Goal: Information Seeking & Learning: Compare options

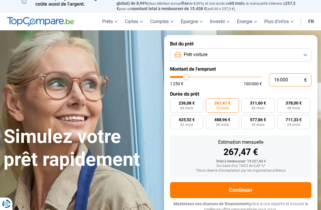
click at [294, 77] on input "16 000" at bounding box center [290, 79] width 42 height 13
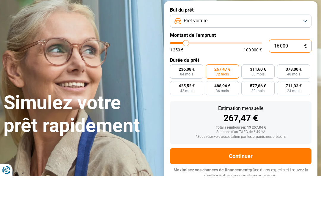
type input "1 600"
type input "1500"
type input "160"
type input "1250"
type input "16"
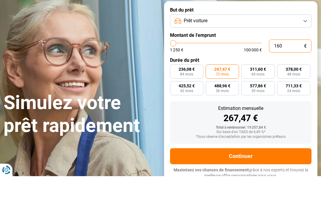
type input "1250"
type input "1"
type input "1250"
type input "15"
type input "1250"
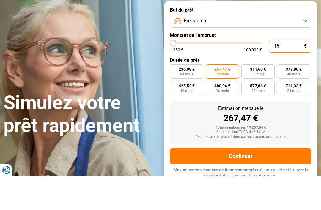
type input "150"
type input "1250"
type input "1 500"
type input "1500"
type input "15 000"
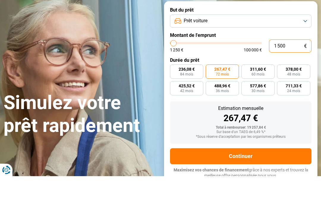
type input "15000"
radio input "true"
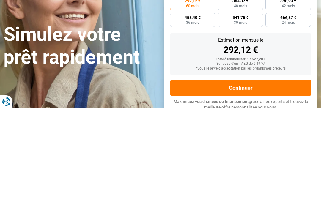
click at [258, 182] on button "Continuer" at bounding box center [240, 190] width 141 height 16
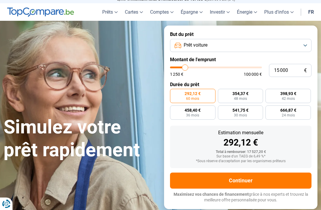
scroll to position [15, 0]
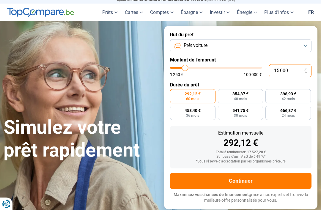
click at [288, 67] on input "15 000" at bounding box center [290, 70] width 42 height 13
type input "1 500"
type input "1500"
type input "15 001"
type input "15000"
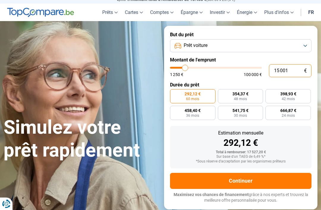
radio input "false"
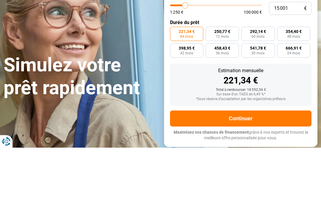
click at [225, 97] on span "72 mois" at bounding box center [222, 99] width 13 height 4
click at [209, 89] on input "250,77 € 72 mois" at bounding box center [208, 91] width 4 height 4
radio input "true"
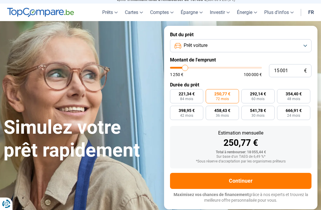
scroll to position [0, 0]
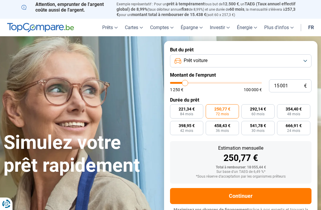
click at [265, 107] on span "292,14 €" at bounding box center [258, 109] width 16 height 4
click at [245, 106] on input "292,14 € 60 mois" at bounding box center [243, 106] width 4 height 4
radio input "true"
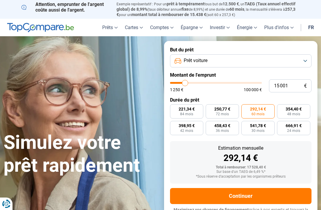
click at [296, 107] on span "354,40 €" at bounding box center [293, 109] width 16 height 4
click at [281, 107] on input "354,40 € 48 mois" at bounding box center [279, 106] width 4 height 4
radio input "true"
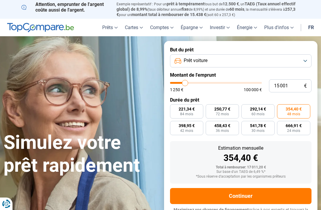
click at [190, 112] on span "84 mois" at bounding box center [186, 114] width 13 height 4
click at [174, 108] on input "221,34 € 84 mois" at bounding box center [172, 106] width 4 height 4
radio input "true"
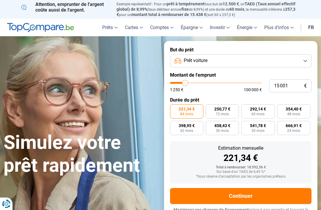
click at [230, 108] on span "250,77 €" at bounding box center [222, 109] width 16 height 4
click at [209, 108] on input "250,77 € 72 mois" at bounding box center [208, 106] width 4 height 4
radio input "true"
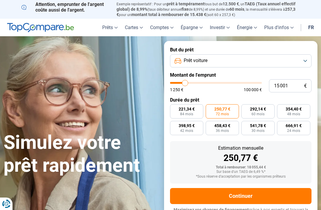
click at [296, 112] on span "48 mois" at bounding box center [293, 114] width 13 height 4
click at [281, 108] on input "354,40 € 48 mois" at bounding box center [279, 106] width 4 height 4
radio input "true"
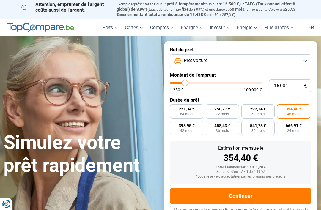
click at [187, 131] on span "42 mois" at bounding box center [186, 131] width 13 height 4
click at [174, 125] on input "398,95 € 42 mois" at bounding box center [172, 123] width 4 height 4
radio input "true"
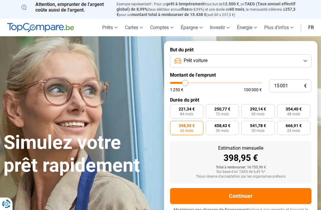
click at [300, 107] on span "354,40 €" at bounding box center [293, 109] width 16 height 4
click at [281, 107] on input "354,40 € 48 mois" at bounding box center [279, 106] width 4 height 4
radio input "true"
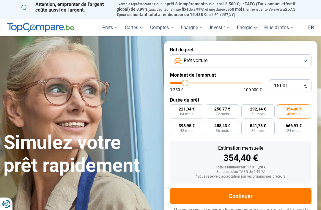
click at [304, 60] on button "Prêt voiture" at bounding box center [240, 60] width 141 height 13
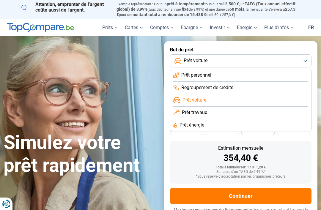
click at [249, 74] on li "Prêt personnel" at bounding box center [240, 75] width 135 height 12
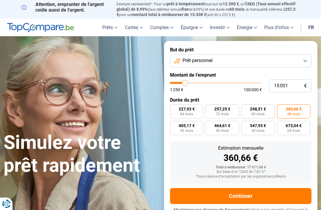
click at [304, 59] on button "Prêt personnel" at bounding box center [240, 60] width 141 height 13
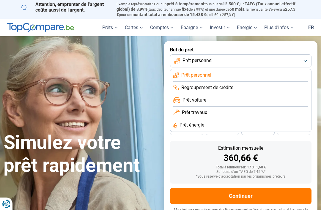
click at [237, 58] on button "Prêt personnel" at bounding box center [240, 60] width 141 height 13
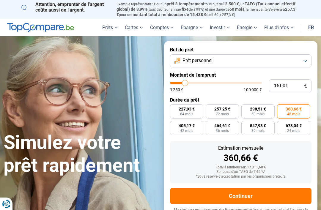
click at [307, 55] on button "Prêt personnel" at bounding box center [240, 60] width 141 height 13
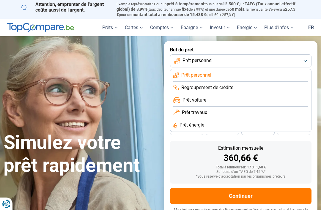
click at [241, 98] on li "Prêt voiture" at bounding box center [240, 100] width 135 height 12
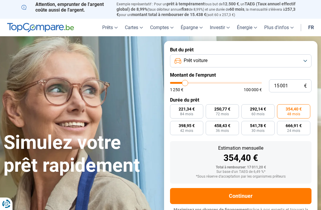
click at [306, 56] on button "Prêt voiture" at bounding box center [240, 60] width 141 height 13
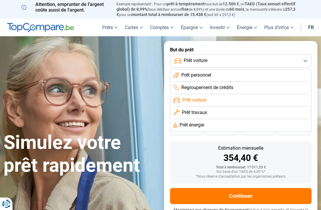
click at [251, 85] on li "Regroupement de crédits" at bounding box center [240, 88] width 135 height 12
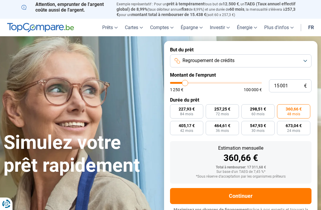
click at [306, 56] on button "Regroupement de crédits" at bounding box center [240, 60] width 141 height 13
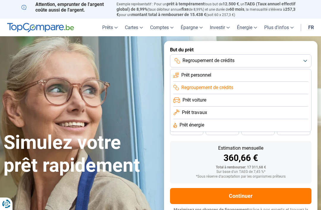
click at [247, 75] on li "Prêt personnel" at bounding box center [240, 75] width 135 height 12
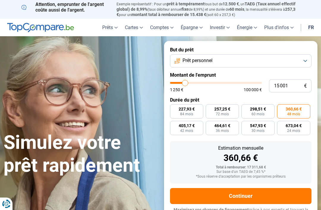
click at [306, 58] on button "Prêt personnel" at bounding box center [240, 60] width 141 height 13
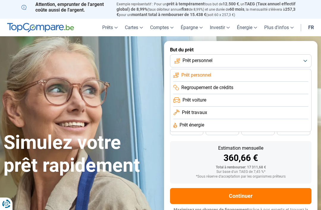
click at [246, 100] on li "Prêt voiture" at bounding box center [240, 100] width 135 height 12
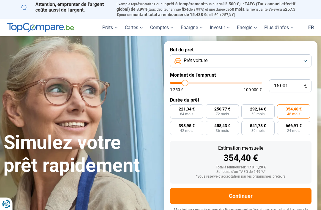
click at [308, 57] on button "Prêt voiture" at bounding box center [240, 60] width 141 height 13
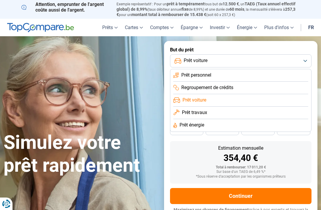
click at [304, 59] on button "Prêt voiture" at bounding box center [240, 60] width 141 height 13
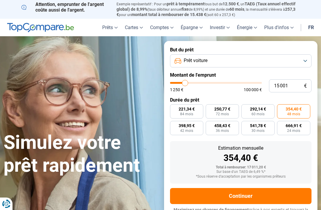
type input "15000"
click at [304, 57] on button "Prêt voiture" at bounding box center [240, 60] width 141 height 13
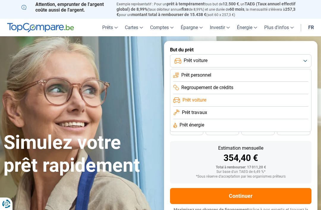
click at [275, 71] on li "Prêt personnel" at bounding box center [240, 75] width 135 height 12
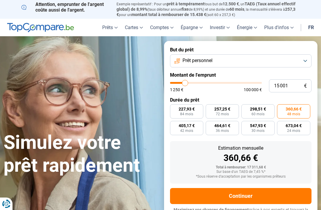
click at [308, 57] on button "Prêt personnel" at bounding box center [240, 60] width 141 height 13
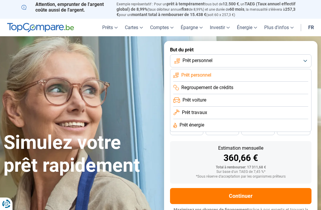
click at [270, 85] on li "Regroupement de crédits" at bounding box center [240, 88] width 135 height 12
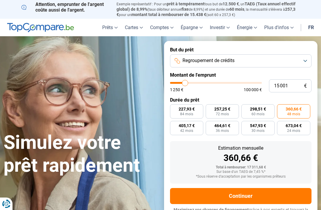
click at [307, 57] on button "Regroupement de crédits" at bounding box center [240, 60] width 141 height 13
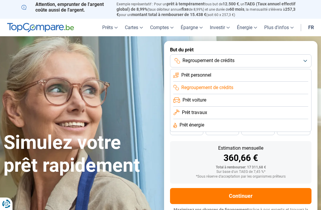
click at [277, 71] on li "Prêt personnel" at bounding box center [240, 75] width 135 height 12
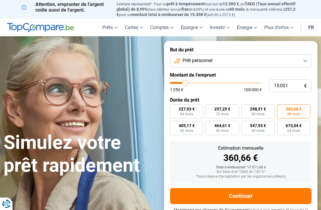
click at [306, 54] on button "Prêt personnel" at bounding box center [240, 60] width 141 height 13
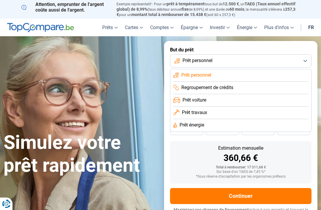
click at [267, 83] on li "Regroupement de crédits" at bounding box center [240, 88] width 135 height 12
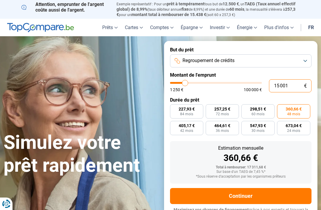
click at [292, 86] on input "15 001" at bounding box center [290, 85] width 42 height 13
type input "1 500"
type input "1500"
type input "150"
type input "1250"
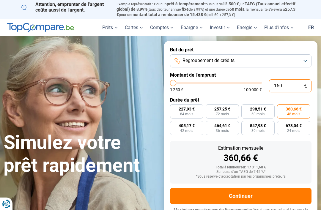
type input "15"
type input "1250"
type input "1"
type input "1250"
type input "1 250"
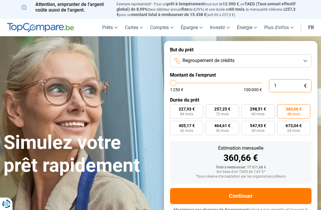
type input "1250"
radio input "true"
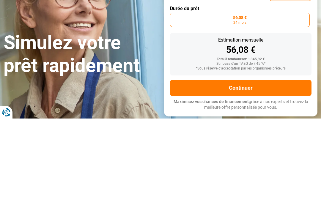
type input "12 501"
type input "12500"
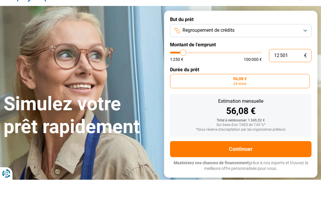
type input "125 013"
type input "100000"
type input "12 501"
type input "12500"
type input "1 250"
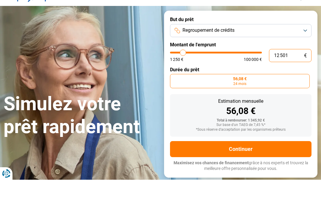
type input "1250"
type input "125"
type input "1250"
type input "12"
type input "1250"
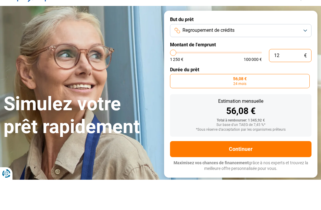
type input "1"
type input "1250"
type input "13"
type input "1250"
type input "130"
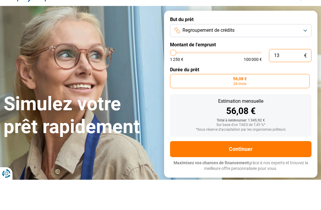
type input "1250"
type input "1 300"
type input "1250"
type input "13 000"
type input "13000"
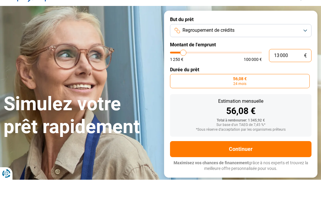
radio input "false"
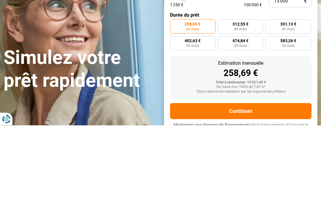
click at [253, 104] on label "312,55 € 48 mois" at bounding box center [240, 111] width 45 height 14
click at [222, 104] on input "312,55 € 48 mois" at bounding box center [220, 106] width 4 height 4
radio input "true"
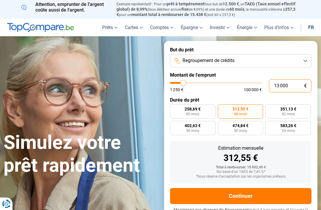
click at [286, 82] on input "13 000" at bounding box center [290, 85] width 42 height 13
type input "1 300"
type input "1250"
type input "130"
type input "1250"
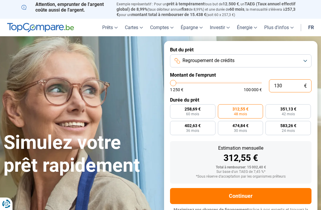
type input "13"
type input "1250"
type input "1"
type input "1250"
type input "15"
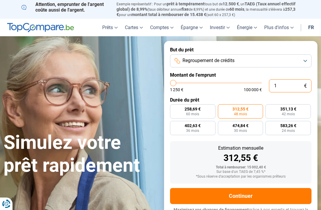
type input "1250"
type input "150"
type input "1250"
type input "1 500"
type input "1500"
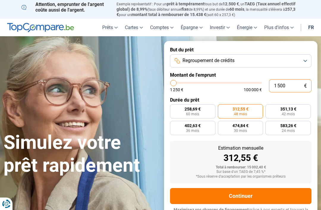
type input "15 000"
type input "15000"
radio input "true"
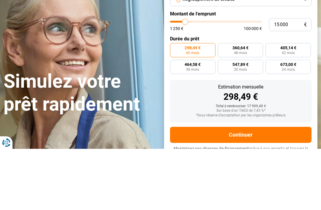
click at [248, 104] on label "360,64 € 48 mois" at bounding box center [240, 111] width 45 height 14
click at [222, 104] on input "360,64 € 48 mois" at bounding box center [220, 106] width 4 height 4
radio input "true"
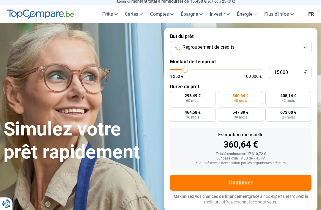
scroll to position [13, 0]
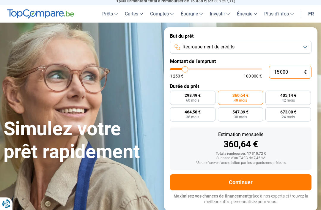
click at [290, 68] on input "15 000" at bounding box center [290, 72] width 42 height 13
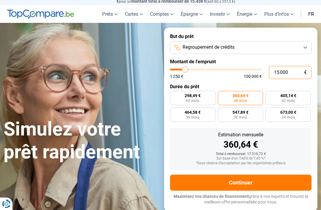
type input "1 500"
type input "1500"
type input "150"
type input "1250"
type input "15"
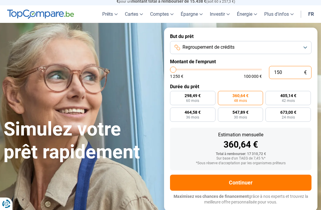
type input "1250"
type input "1"
type input "1250"
type input "13"
type input "1250"
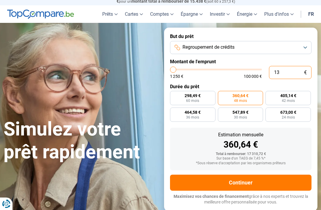
type input "130"
type input "1250"
type input "1 300"
type input "1250"
type input "13 000"
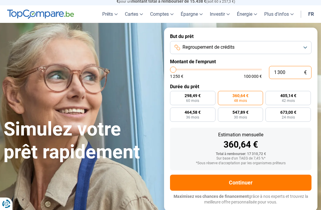
type input "13000"
radio input "true"
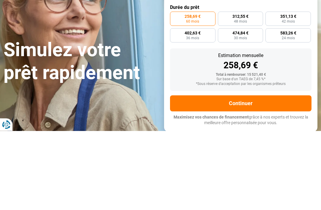
click at [253, 91] on label "312,55 € 48 mois" at bounding box center [240, 98] width 45 height 14
click at [222, 91] on input "312,55 € 48 mois" at bounding box center [220, 93] width 4 height 4
radio input "true"
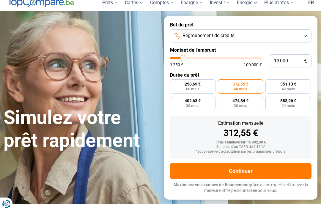
scroll to position [0, 0]
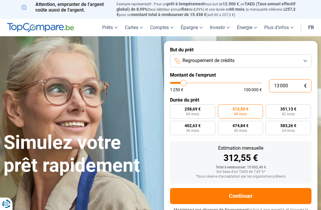
click at [289, 84] on input "13 000" at bounding box center [290, 85] width 42 height 13
type input "1 300"
type input "1250"
type input "130"
type input "1250"
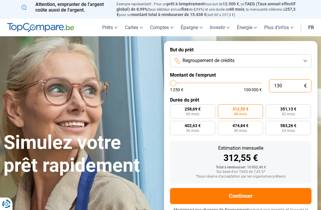
type input "13"
type input "1250"
type input "1"
type input "1250"
type input "0"
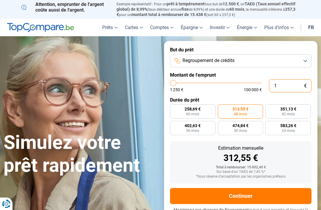
type input "1250"
type input "1 250"
type input "1250"
radio input "true"
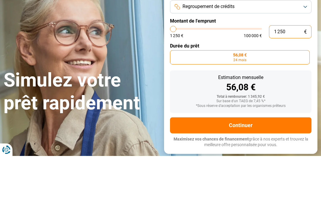
type input "125"
type input "1250"
type input "12"
type input "1250"
type input "1"
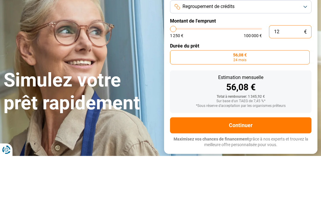
type input "1250"
type input "10"
type input "1250"
type input "100"
type input "1250"
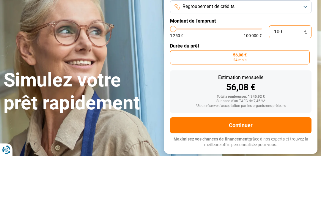
type input "1 000"
type input "1250"
type input "10 001"
type input "10000"
radio input "false"
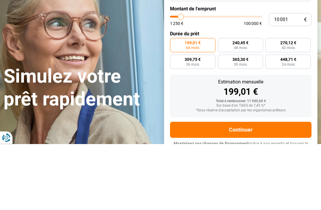
click at [249, 104] on label "240,45 € 48 mois" at bounding box center [240, 111] width 45 height 14
click at [222, 104] on input "240,45 € 48 mois" at bounding box center [220, 106] width 4 height 4
radio input "true"
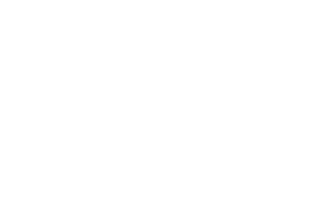
type input "10000"
